Goal: Task Accomplishment & Management: Complete application form

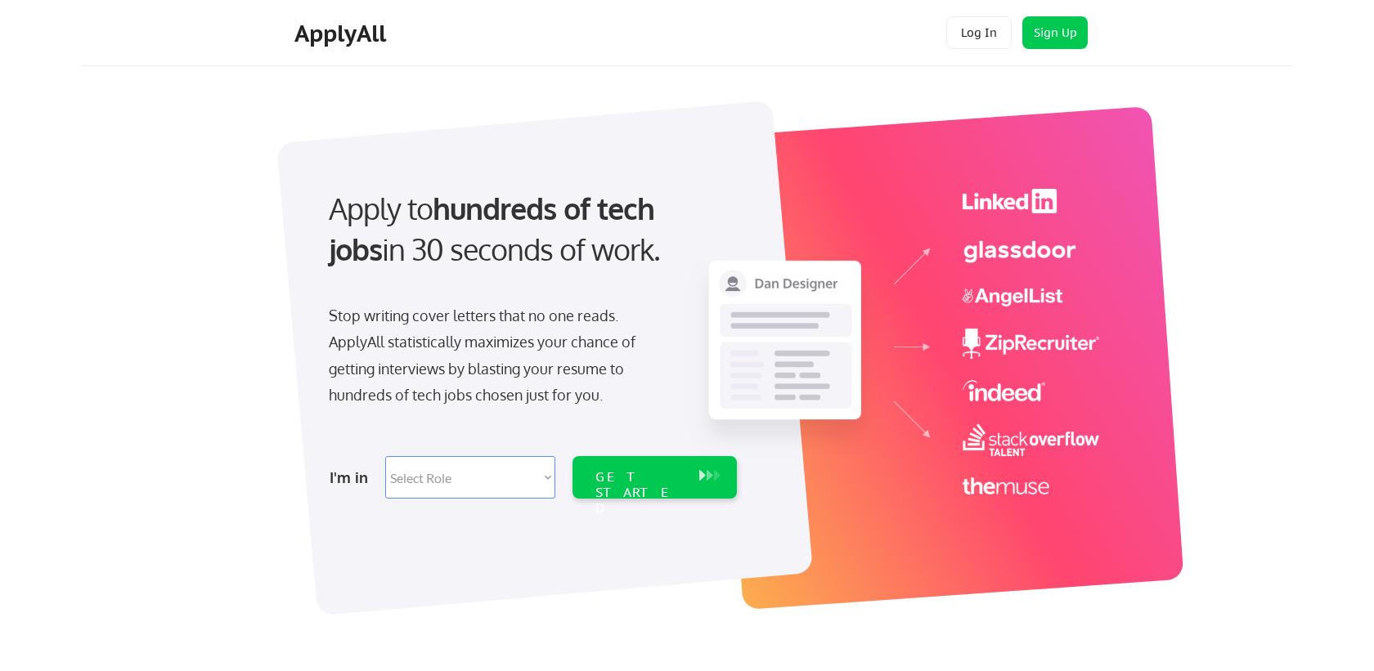
click at [444, 471] on select "Select Role Software Engineering Product Management Customer Success Sales UI/U…" at bounding box center [470, 477] width 170 height 43
select select ""design""
click at [385, 456] on select "Select Role Software Engineering Product Management Customer Success Sales UI/U…" at bounding box center [470, 477] width 170 height 43
select select ""design""
click at [617, 483] on div "GET STARTED" at bounding box center [638, 492] width 87 height 47
